Goal: Download file/media

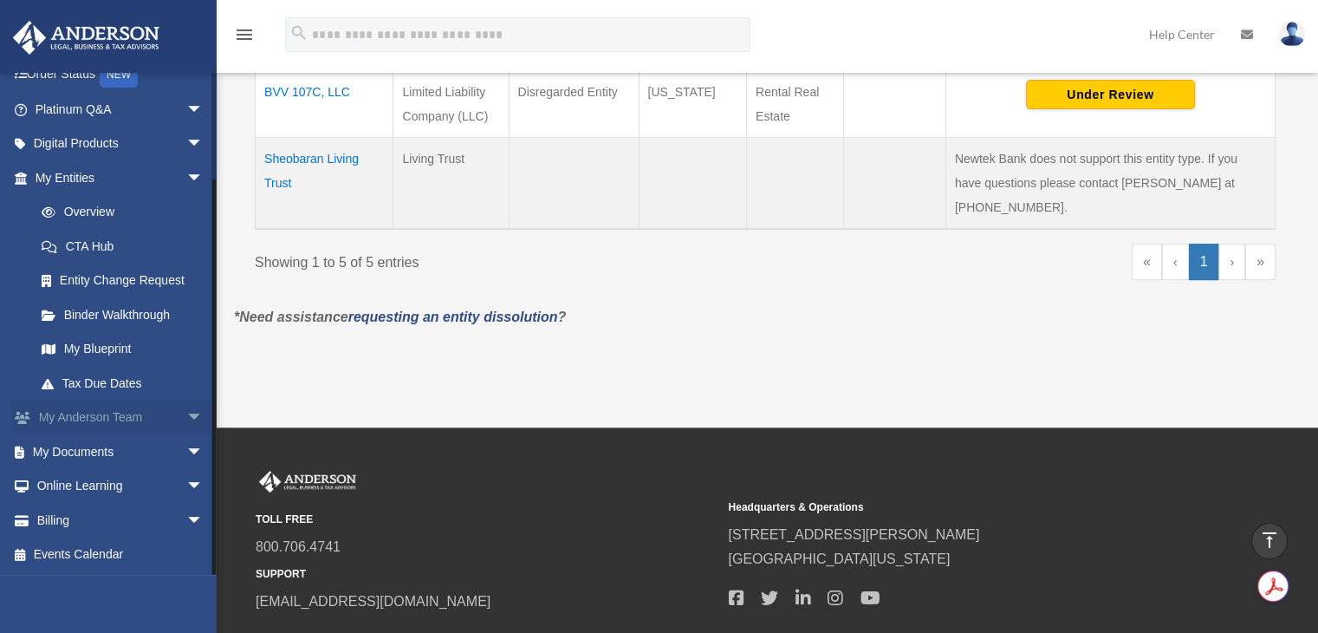
scroll to position [790, 0]
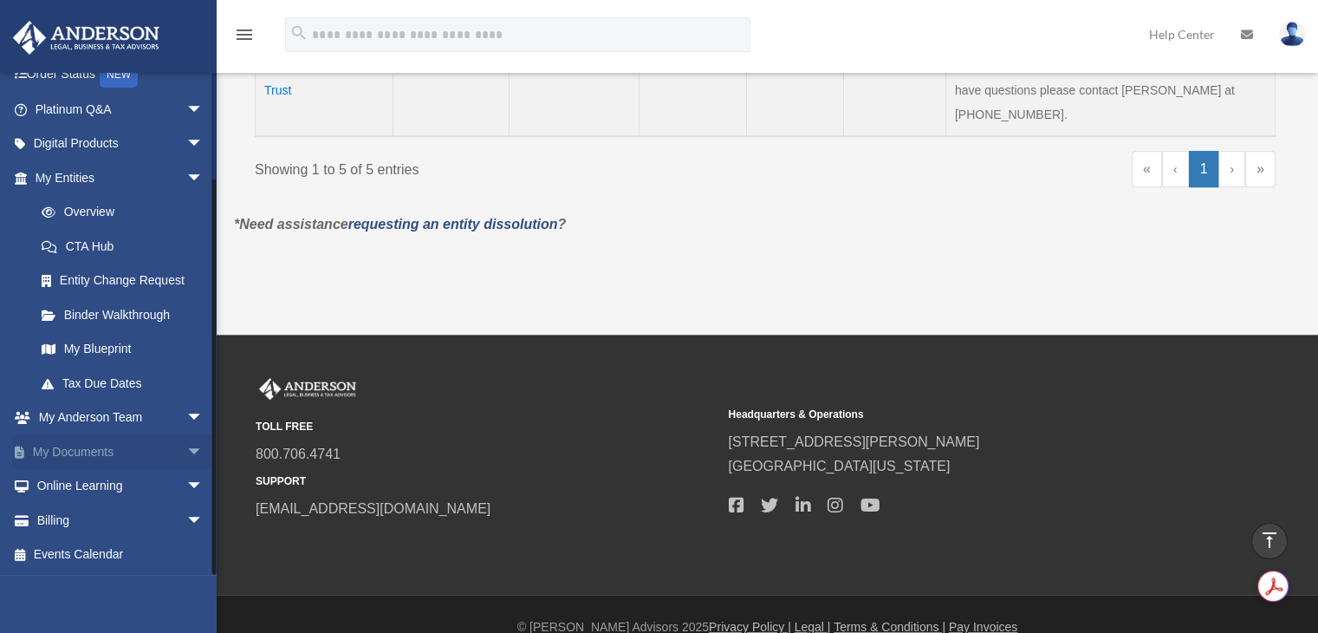
click at [154, 452] on link "My Documents arrow_drop_down" at bounding box center [121, 451] width 218 height 35
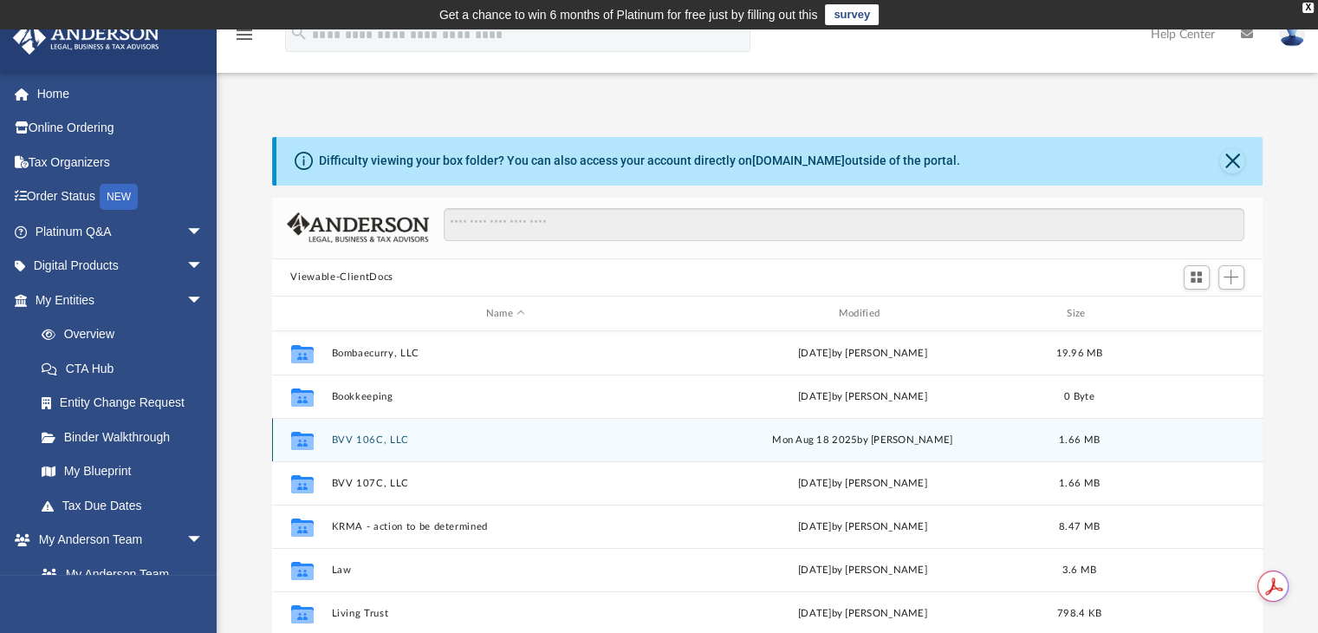
click at [366, 440] on button "BVV 106C, LLC" at bounding box center [505, 439] width 349 height 11
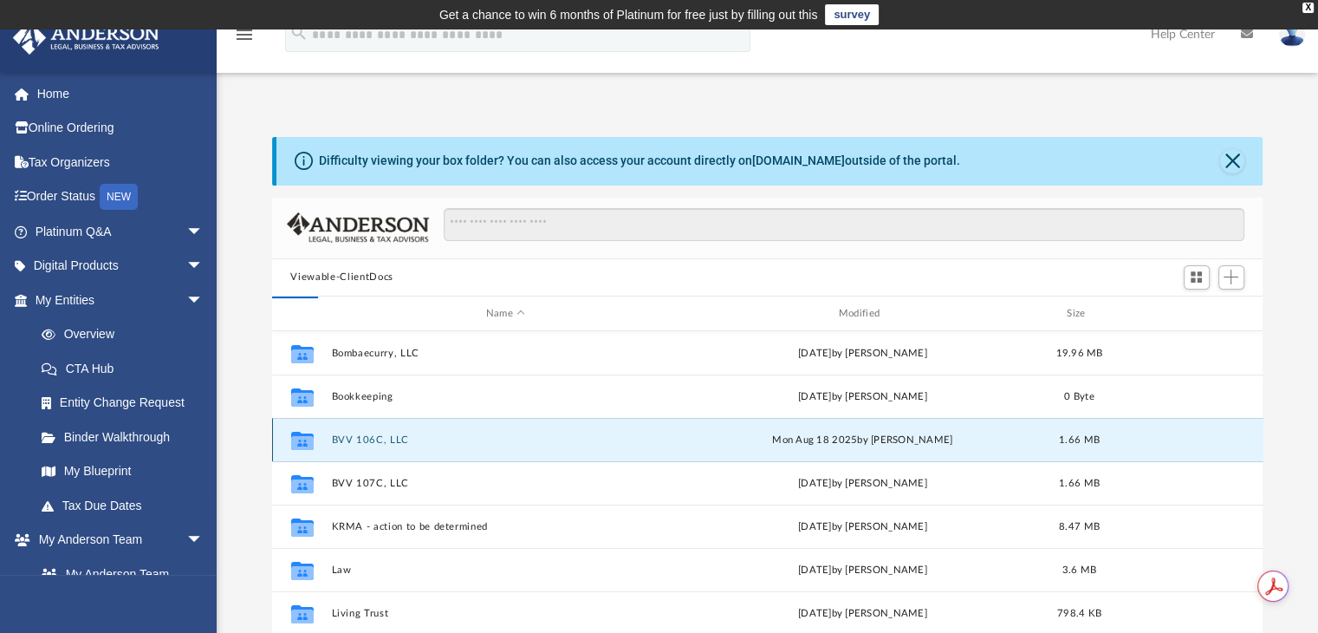
click at [366, 440] on div "Collaborated Folder Bombaecurry, LLC Fri Jul 25 2025 by Manjusha Sheobaran 19.9…" at bounding box center [768, 510] width 992 height 359
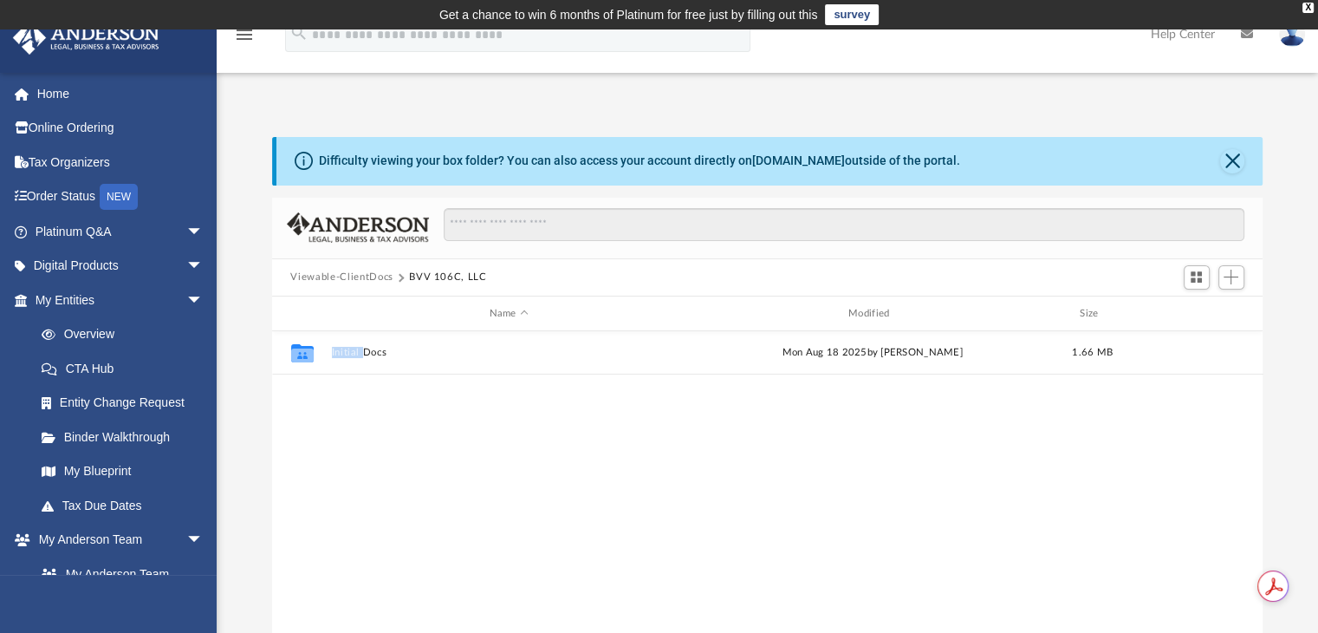
click at [366, 440] on div "Collaborated Folder Initial Docs Mon Aug 18 2025 by Marielle Palivino 1.66 MB" at bounding box center [768, 510] width 992 height 359
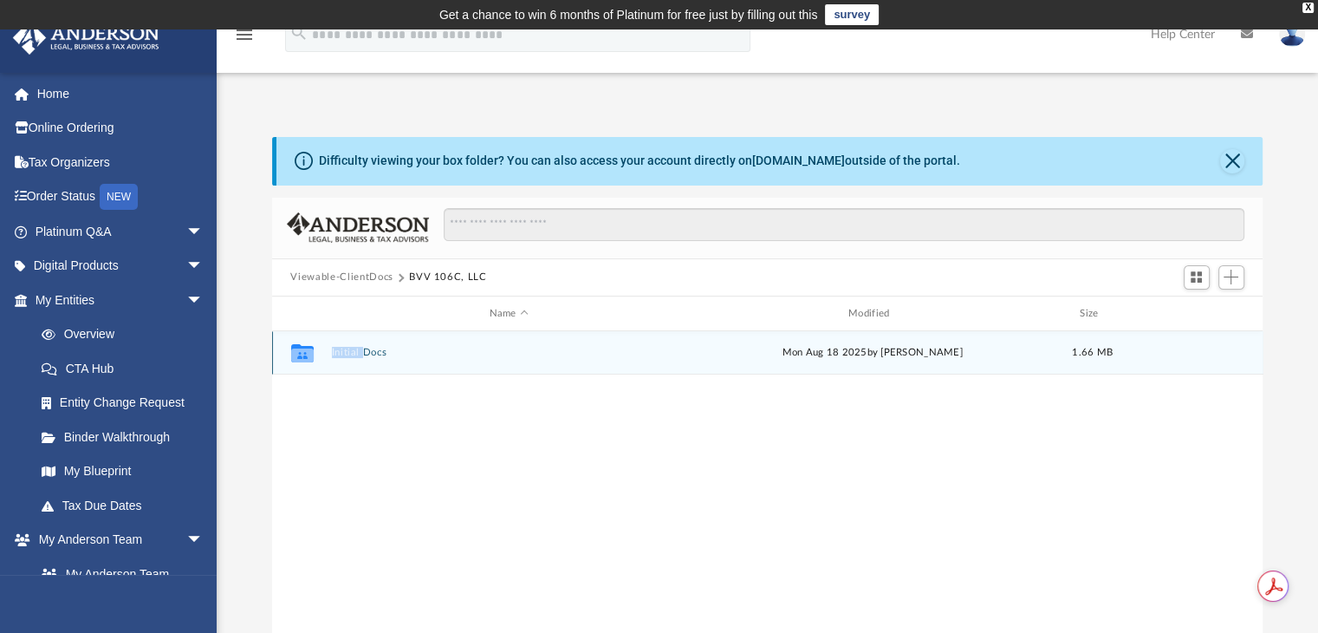
click at [345, 339] on div "Collaborated Folder Initial Docs Mon Aug 18 2025 by Marielle Palivino 1.66 MB" at bounding box center [768, 352] width 992 height 43
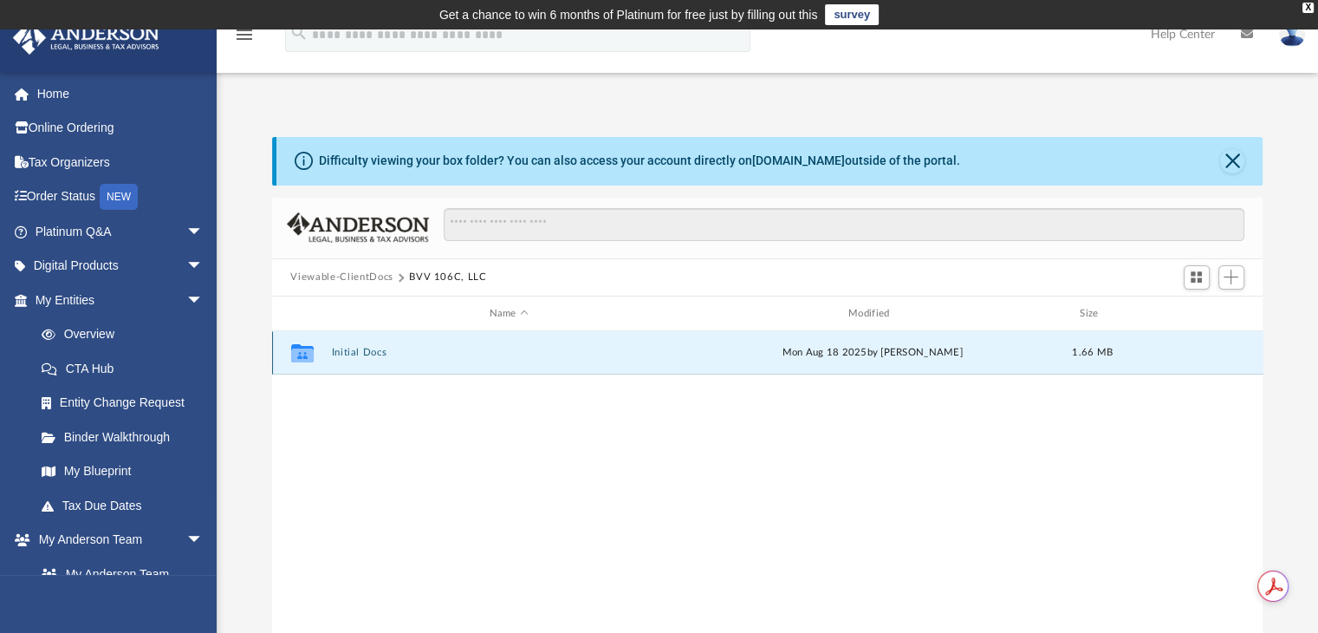
click at [347, 354] on button "Initial Docs" at bounding box center [508, 353] width 355 height 11
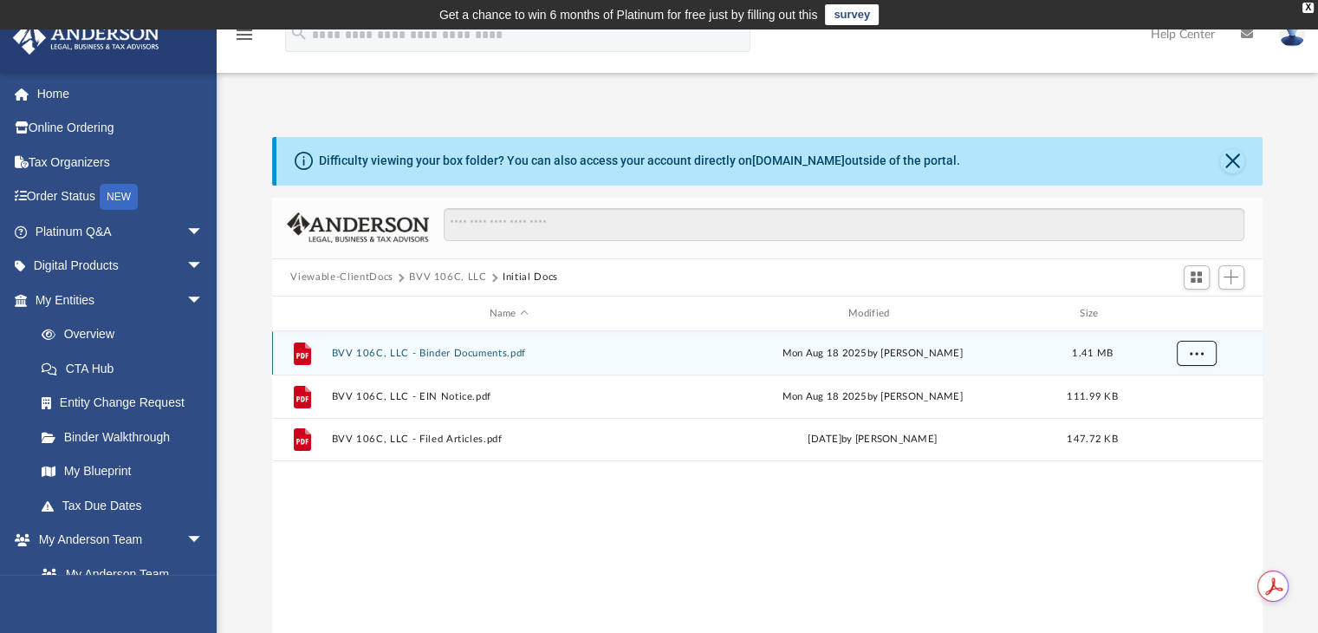
click at [1197, 353] on span "More options" at bounding box center [1196, 353] width 14 height 10
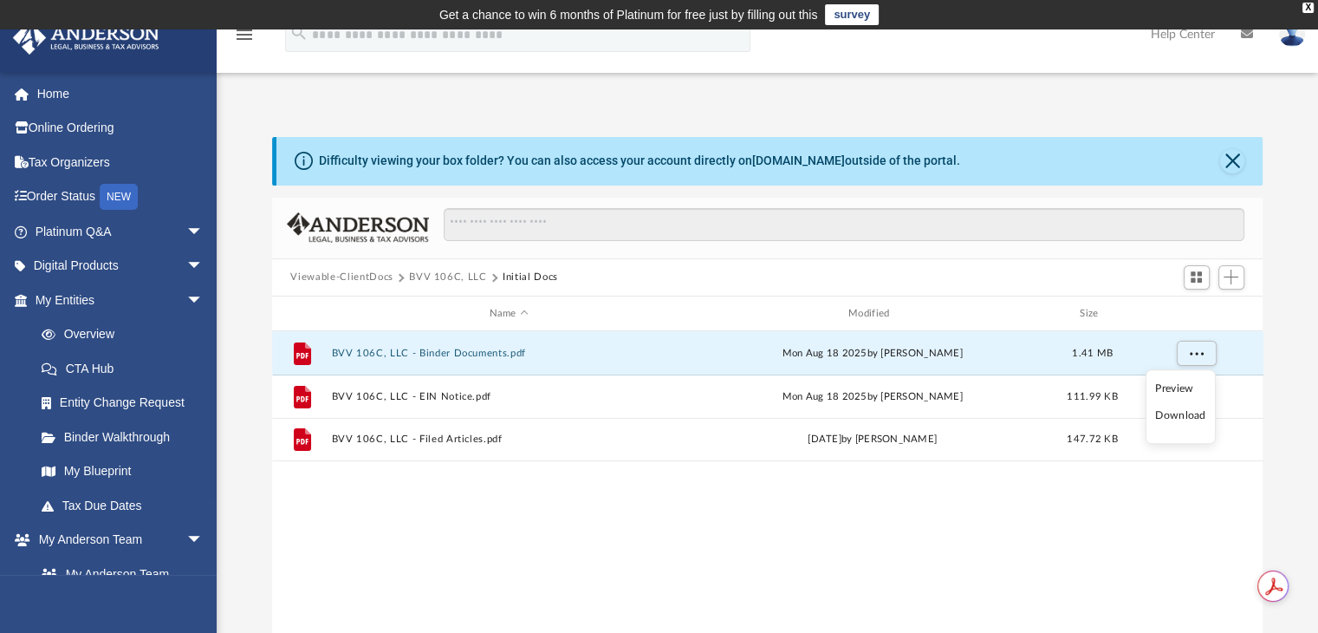
click at [1169, 413] on li "Download" at bounding box center [1180, 416] width 50 height 18
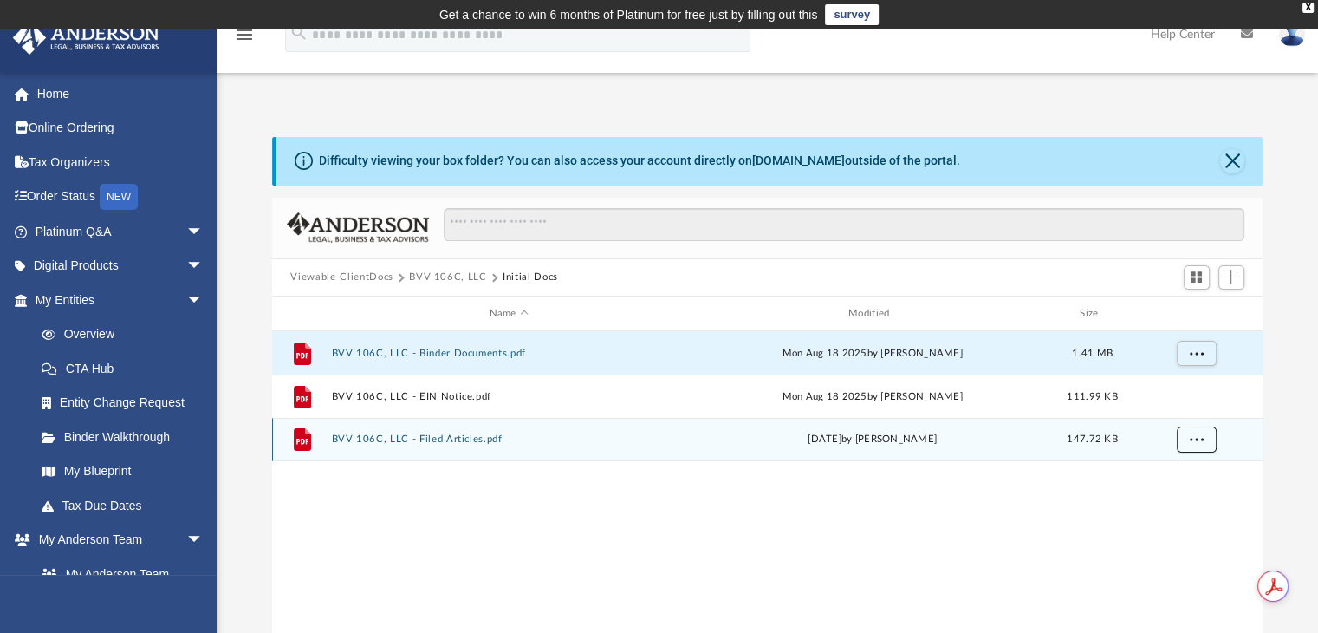
click at [1200, 438] on span "More options" at bounding box center [1196, 439] width 14 height 10
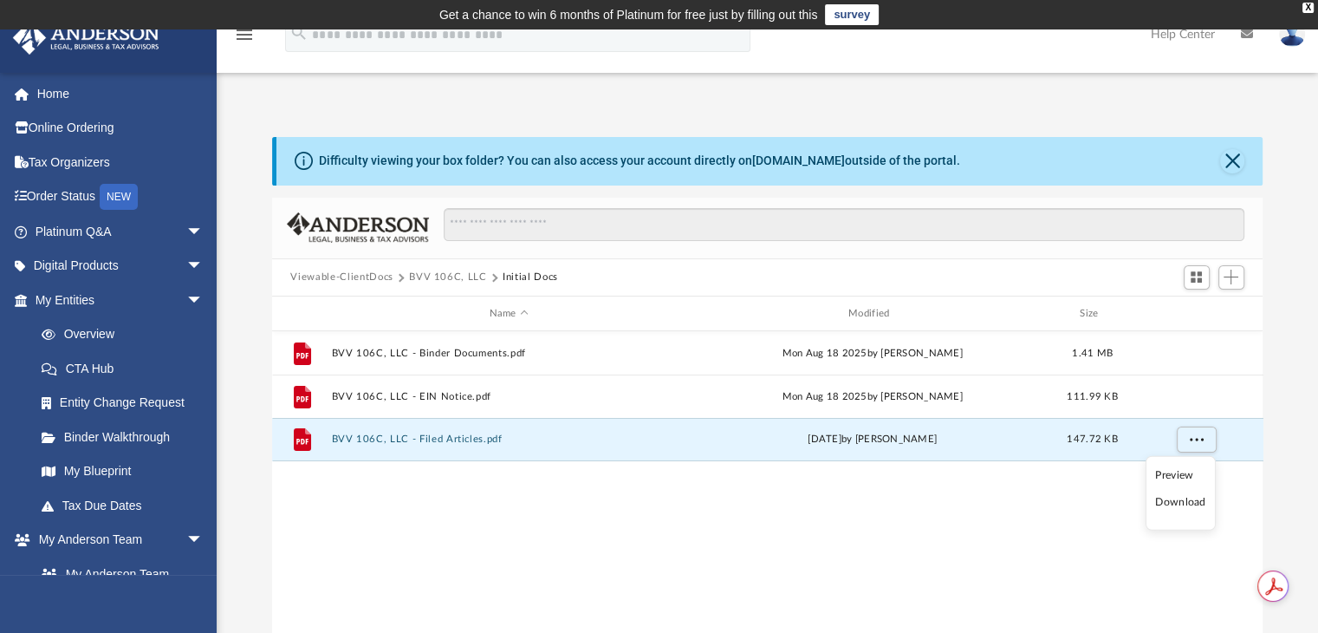
click at [1172, 498] on li "Download" at bounding box center [1180, 502] width 50 height 18
click at [52, 39] on img at bounding box center [86, 38] width 157 height 34
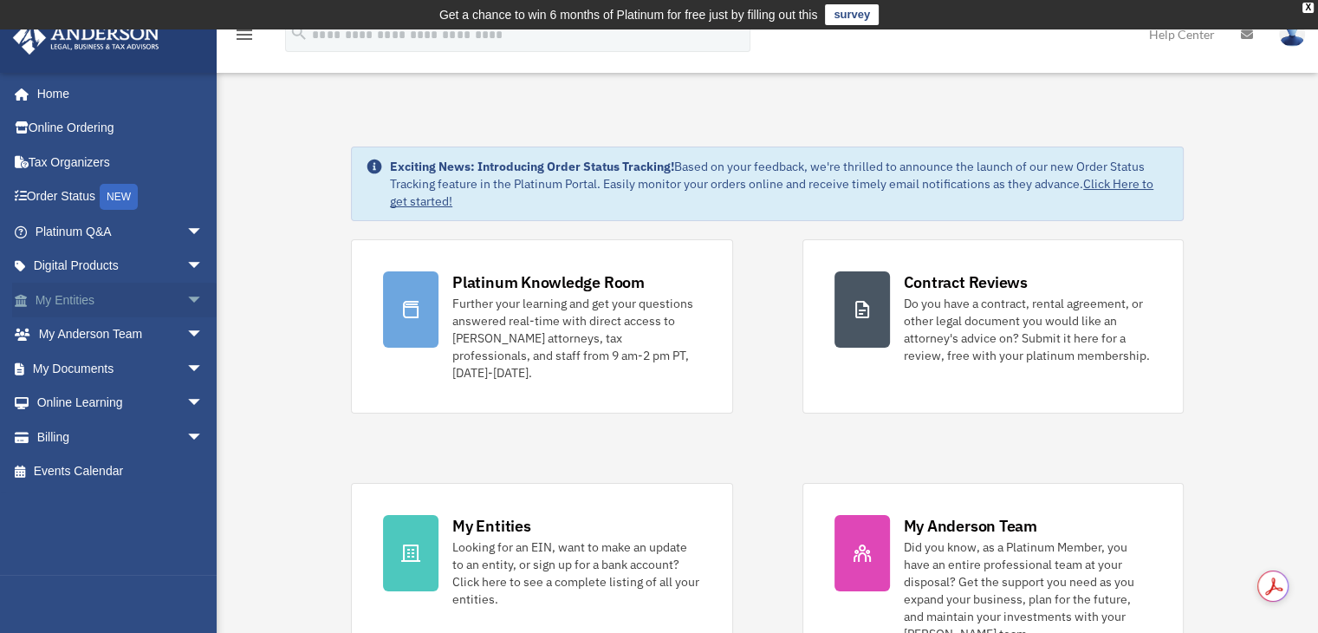
click at [72, 302] on link "My Entities arrow_drop_down" at bounding box center [121, 300] width 218 height 35
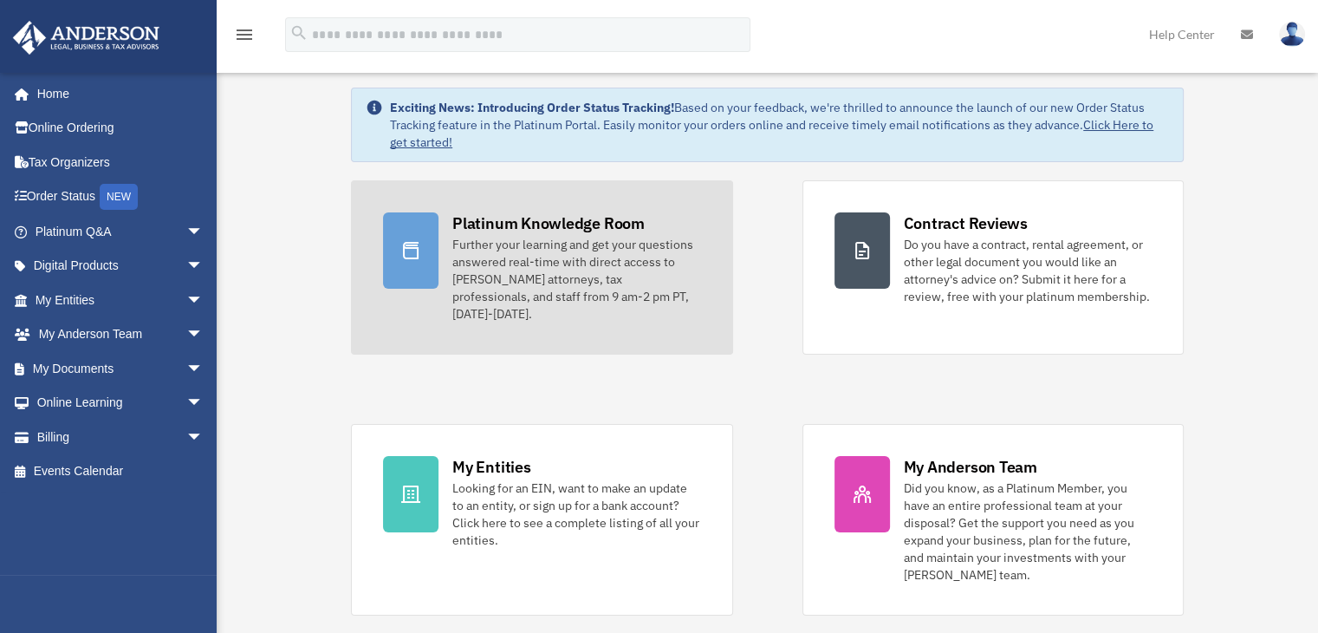
scroll to position [87, 0]
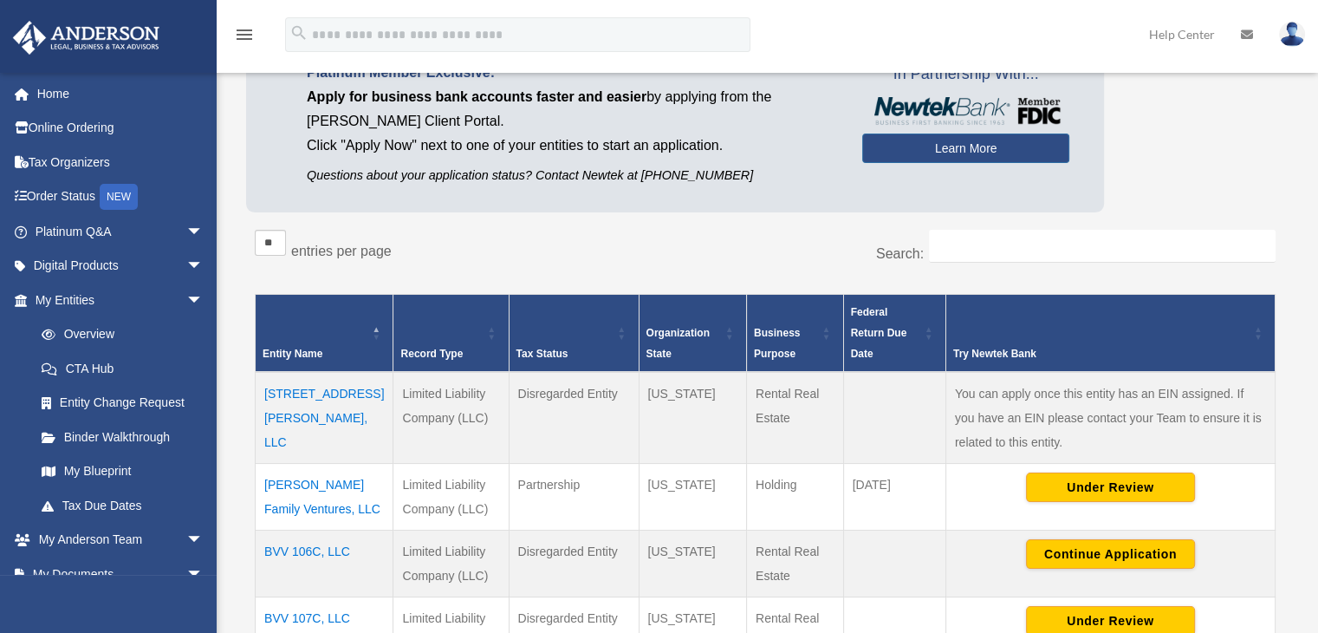
scroll to position [347, 0]
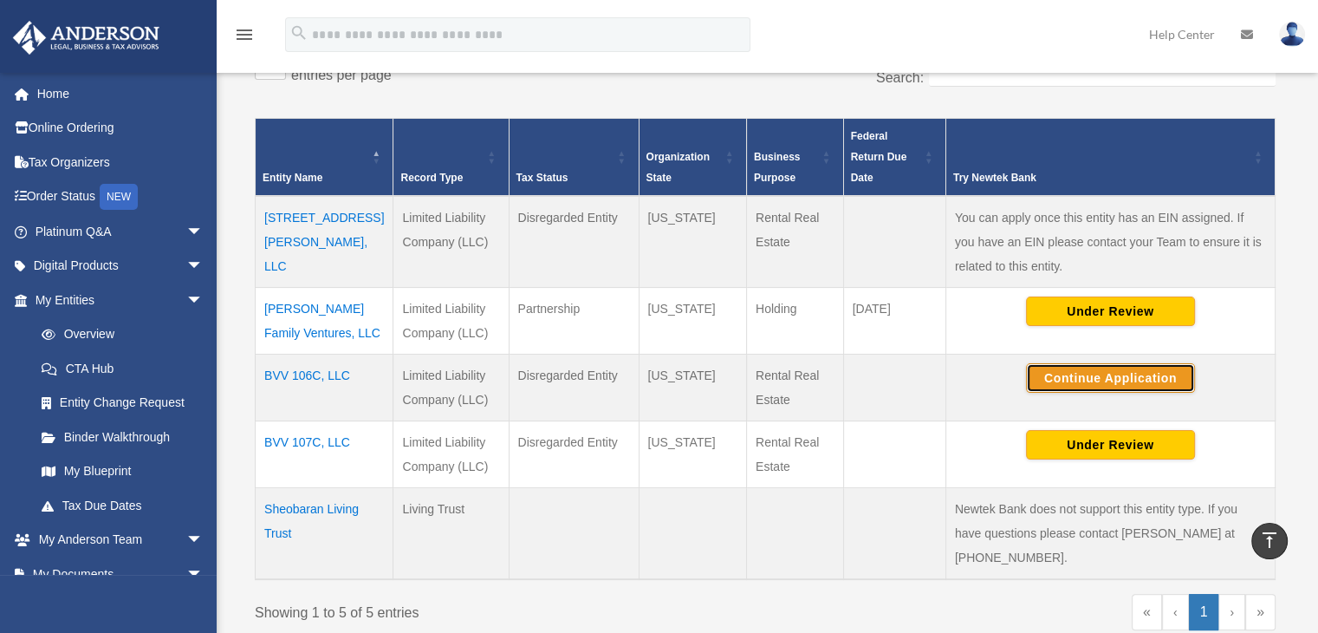
click at [1083, 372] on button "Continue Application" at bounding box center [1110, 377] width 169 height 29
